Goal: Task Accomplishment & Management: Manage account settings

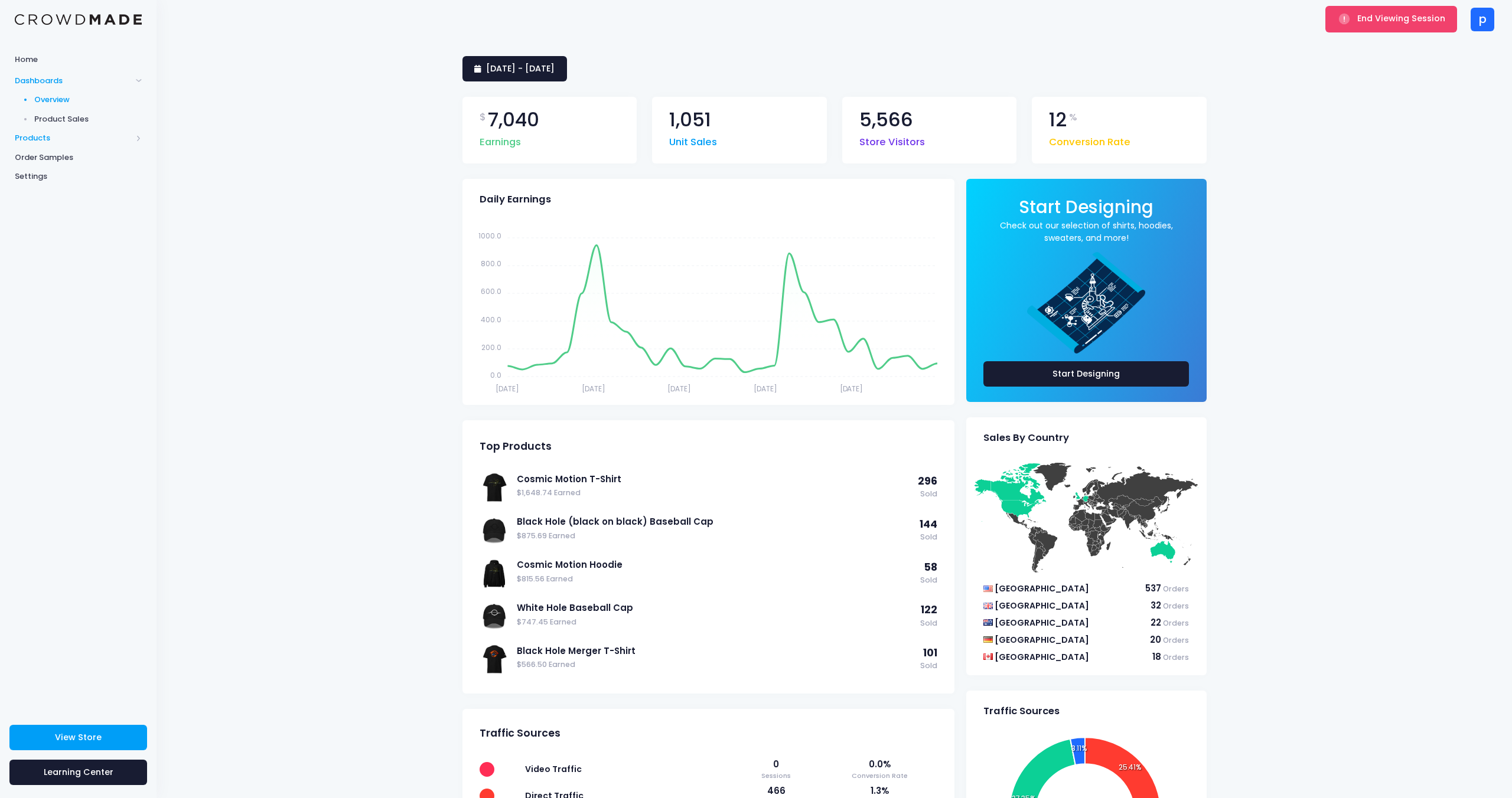
click at [38, 139] on span "Products" at bounding box center [73, 138] width 117 height 12
click at [49, 139] on span "Product Editor" at bounding box center [88, 138] width 108 height 12
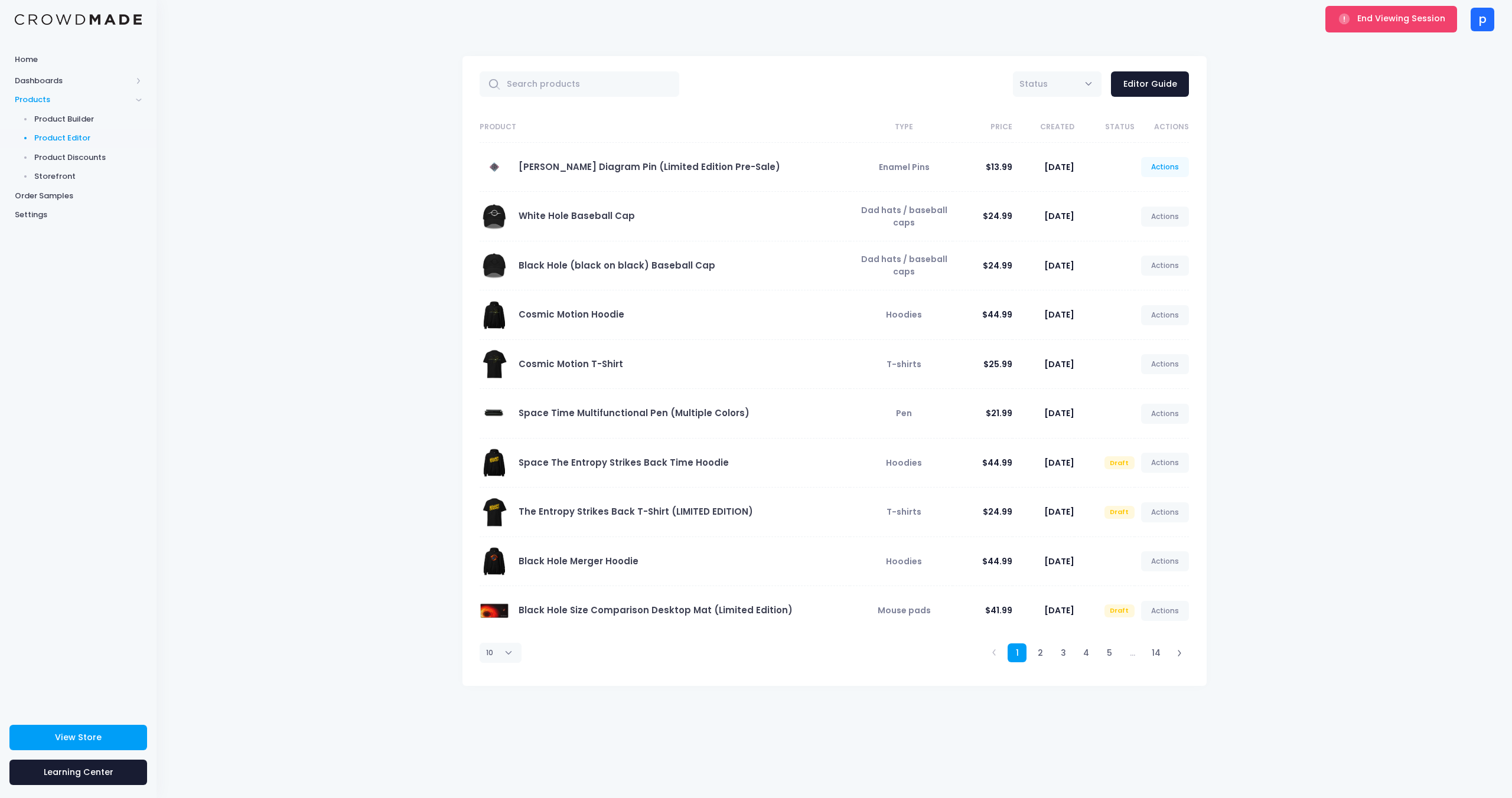
click at [1153, 168] on link "Actions" at bounding box center [1165, 167] width 48 height 20
click at [1147, 199] on link "Edit" at bounding box center [1153, 195] width 63 height 21
click at [1169, 169] on link "Actions" at bounding box center [1165, 167] width 48 height 20
click at [1151, 191] on link "Edit" at bounding box center [1153, 195] width 63 height 21
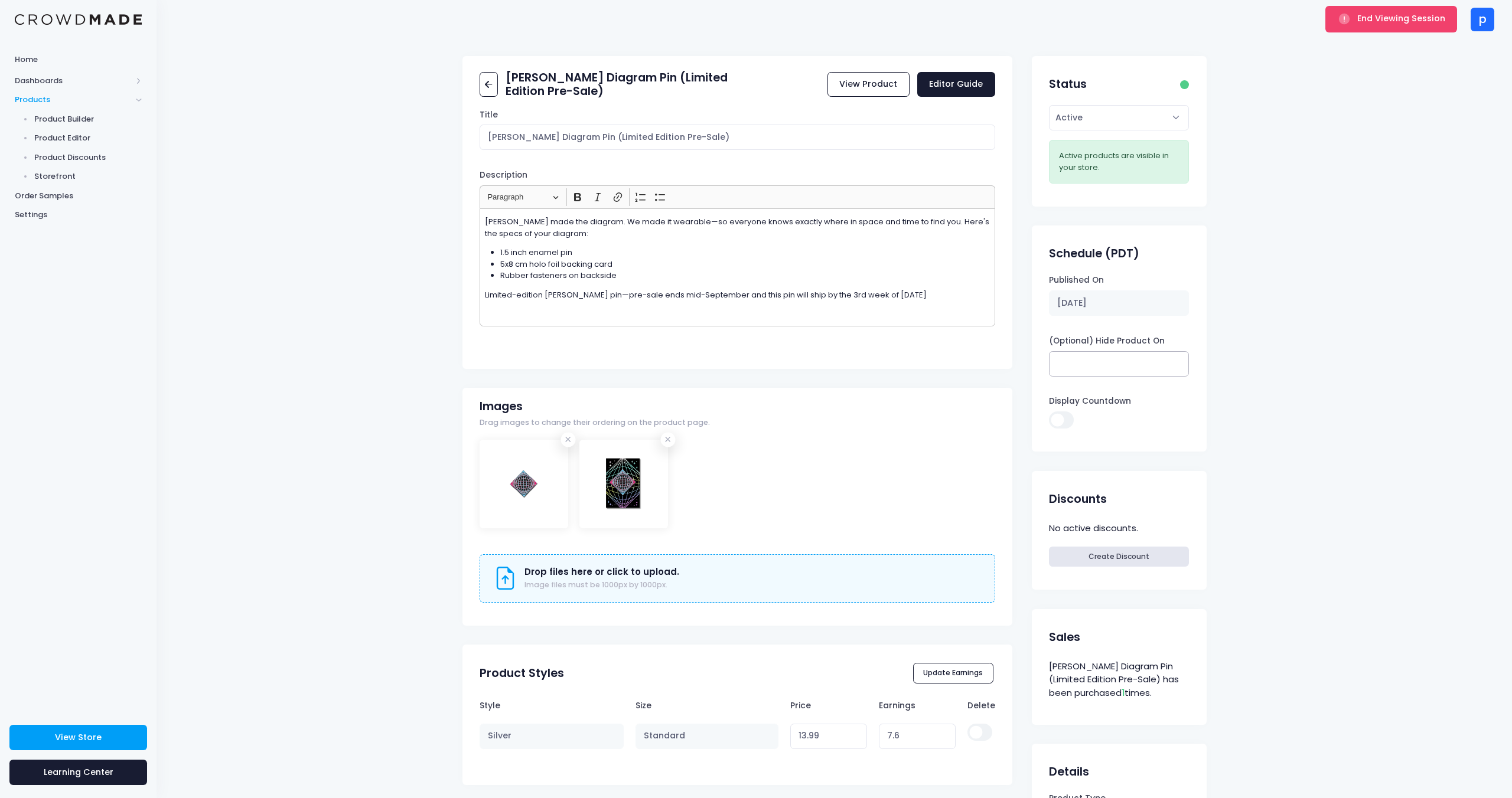
click at [1088, 367] on input "(Optional) Hide Product On" at bounding box center [1119, 364] width 140 height 26
click at [1154, 582] on button "Update" at bounding box center [1159, 587] width 51 height 21
type input "08/29/2025 12:00 AM"
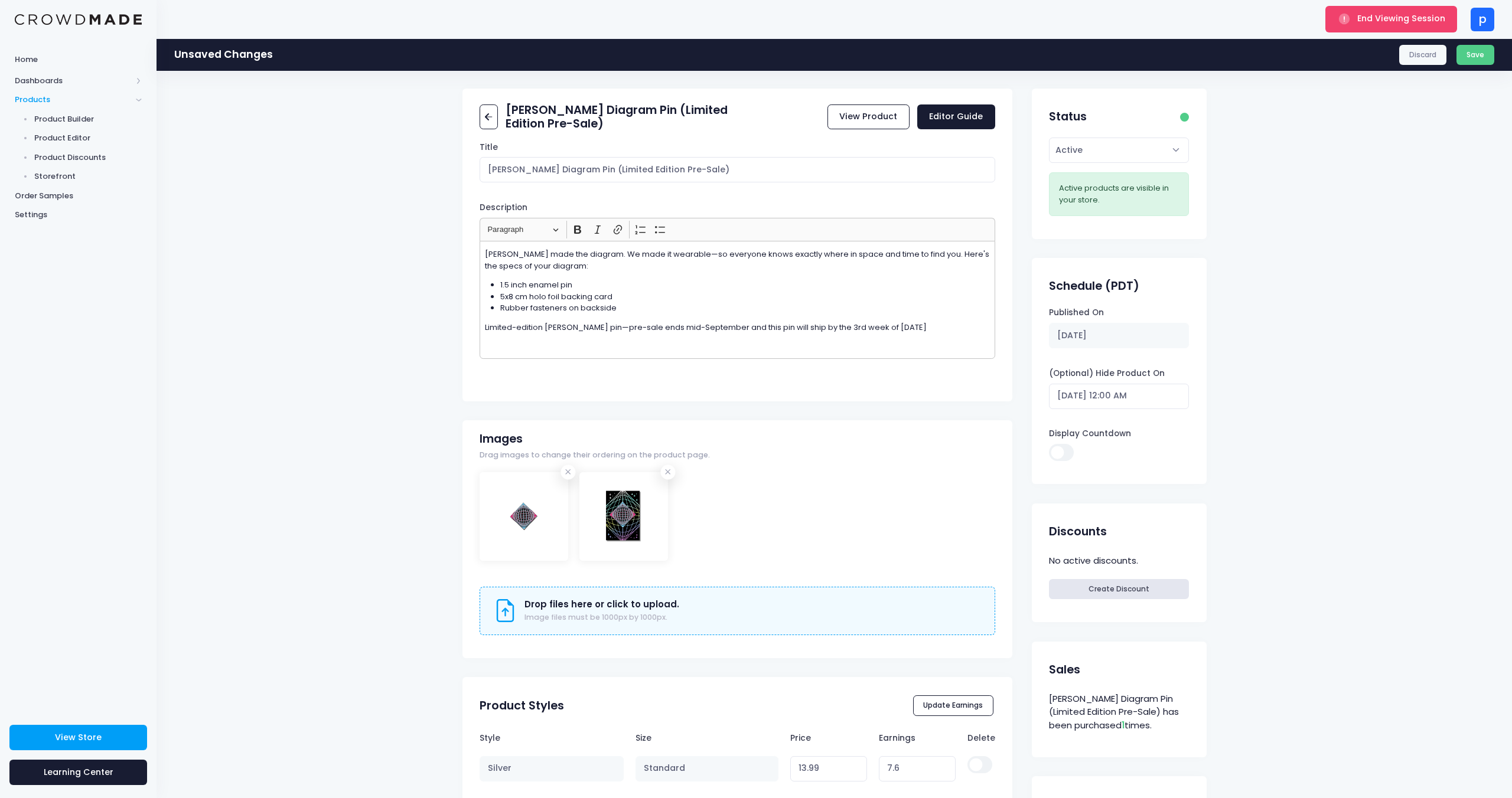
click at [1063, 452] on input "Display Countdown" at bounding box center [1061, 453] width 25 height 17
checkbox input "true"
click at [1481, 52] on button "Save" at bounding box center [1476, 55] width 38 height 20
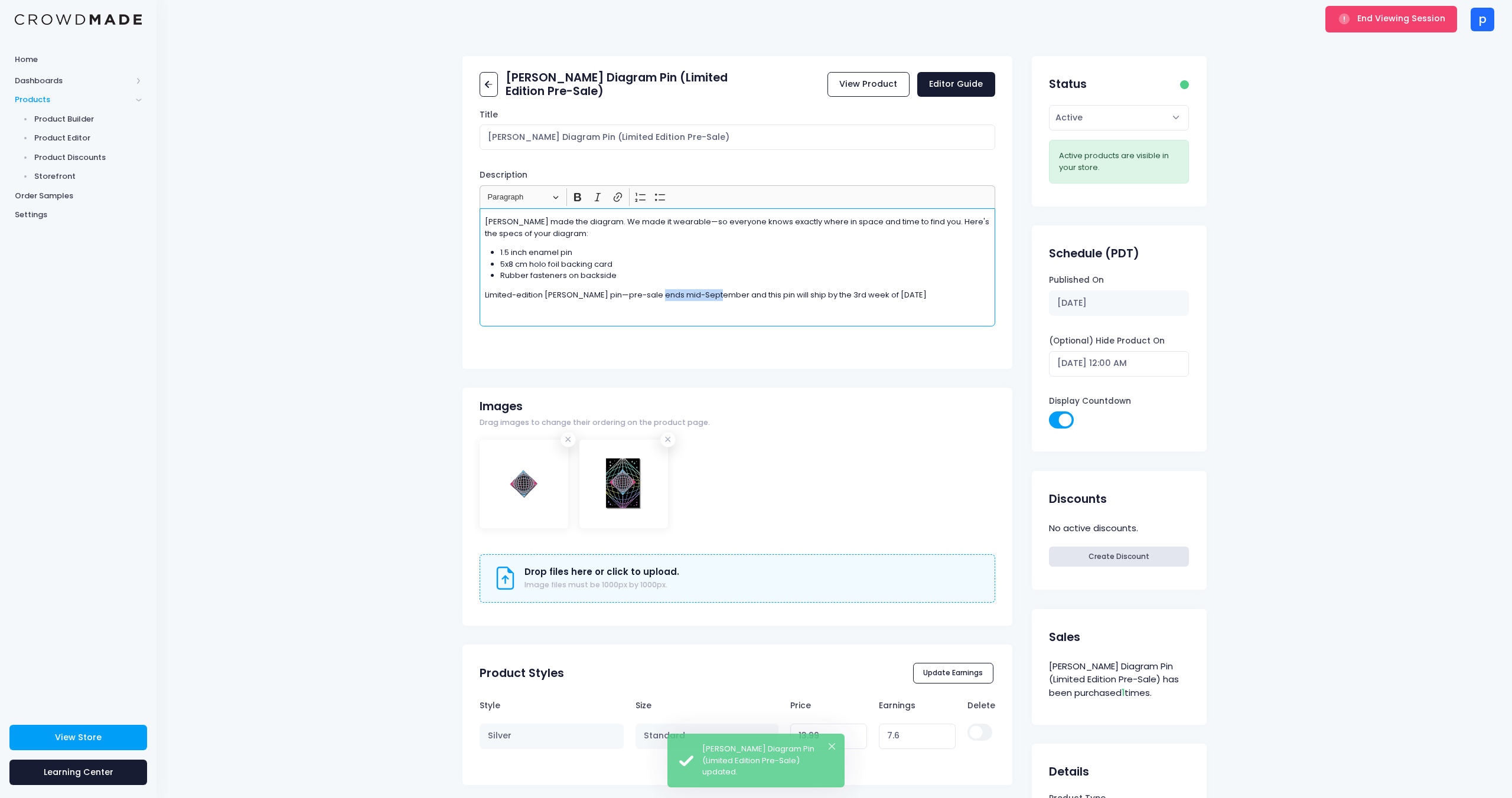
drag, startPoint x: 661, startPoint y: 295, endPoint x: 716, endPoint y: 293, distance: 55.0
click at [716, 293] on p "Limited-edition [PERSON_NAME] pin—pre-sale ends mid-September and this pin will…" at bounding box center [738, 295] width 506 height 12
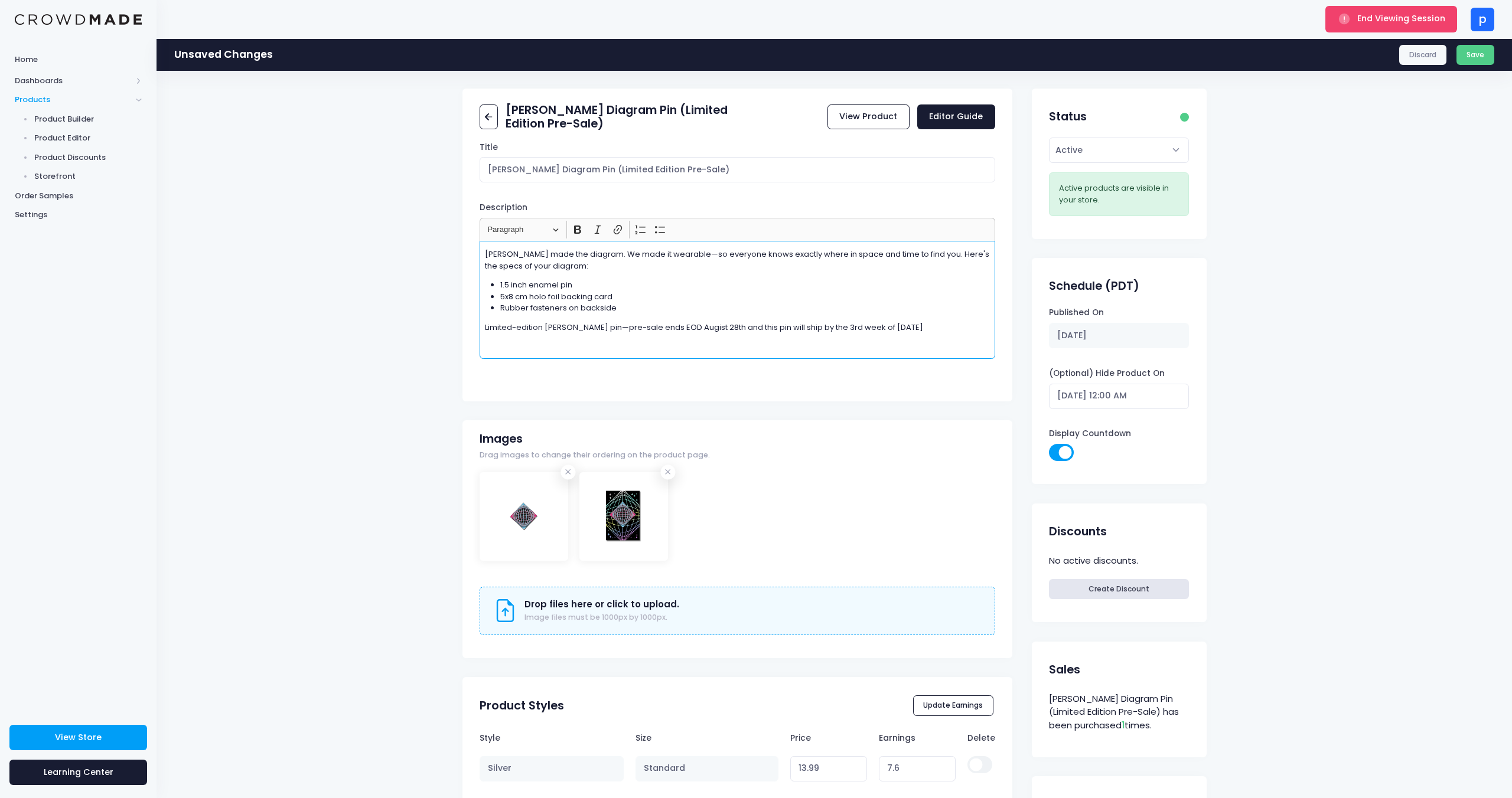
click at [665, 327] on p "Limited-edition Penrose pin—pre-sale ends EOD Augist 28th and this pin will shi…" at bounding box center [738, 327] width 506 height 12
click at [666, 327] on p "Limited-edition Penrose pin—pre-sale ends EOD Augist 28th and this pin will shi…" at bounding box center [738, 327] width 506 height 12
drag, startPoint x: 655, startPoint y: 327, endPoint x: 698, endPoint y: 325, distance: 43.0
click at [698, 325] on p "Limited-edition Penrose pin—pre-sale ends Augist 28th and this pin will ship by…" at bounding box center [738, 327] width 506 height 12
click at [881, 115] on link "View Product" at bounding box center [868, 117] width 82 height 26
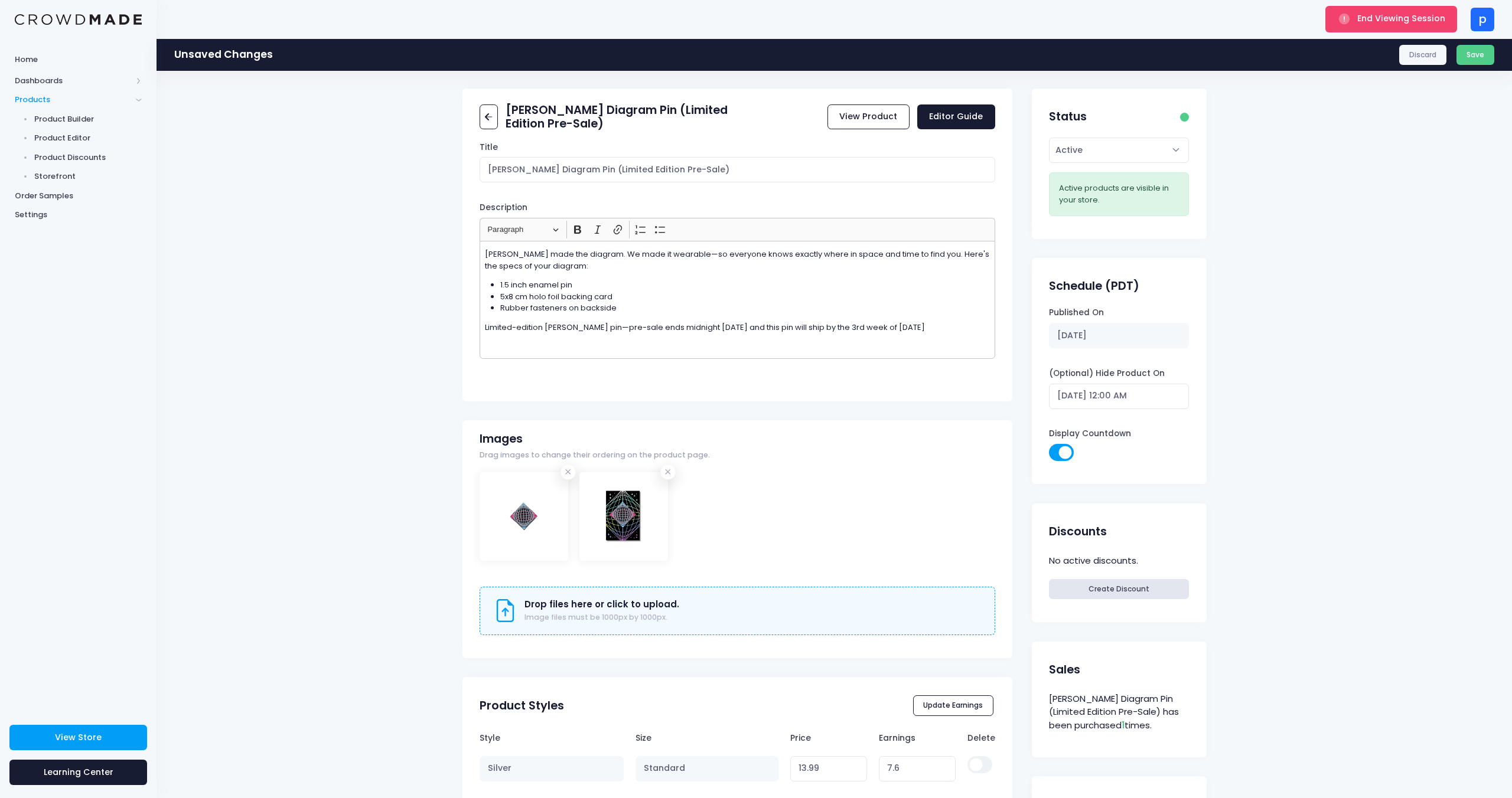
click at [914, 326] on p "Limited-edition Penrose pin—pre-sale ends midnight August 29th and this pin wil…" at bounding box center [738, 327] width 506 height 12
click at [1471, 58] on button "Save" at bounding box center [1476, 55] width 38 height 20
